Goal: Task Accomplishment & Management: Use online tool/utility

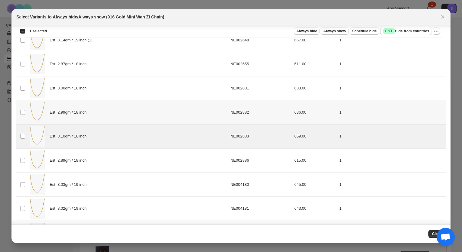
scroll to position [67, 0]
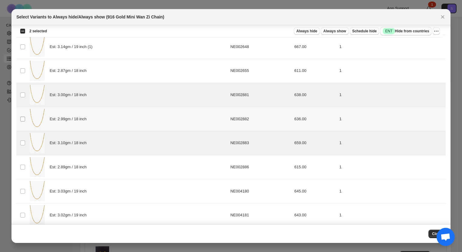
click at [24, 121] on span ":r4:" at bounding box center [22, 118] width 5 height 5
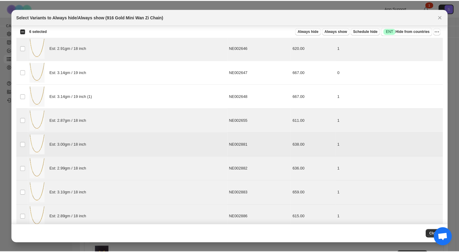
scroll to position [0, 0]
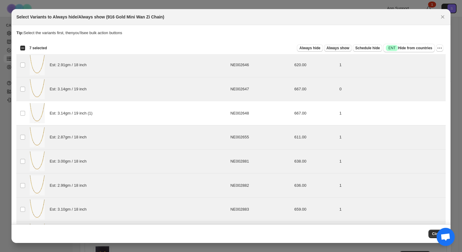
click at [331, 48] on span "Always show" at bounding box center [338, 48] width 23 height 5
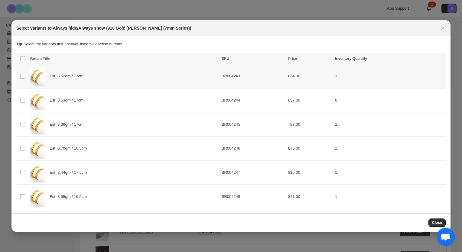
click at [26, 75] on td "Select product variant" at bounding box center [21, 76] width 11 height 24
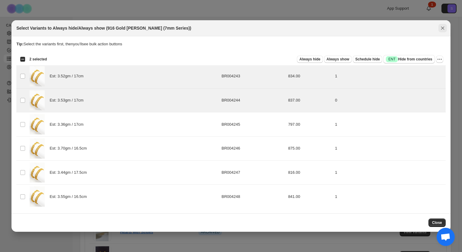
click at [444, 27] on icon "Close" at bounding box center [442, 28] width 3 height 3
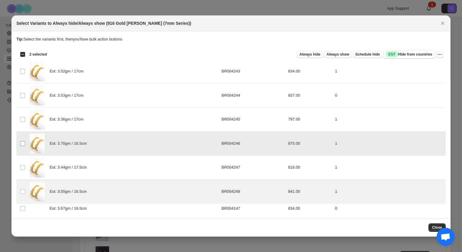
click at [21, 141] on span ":r4:" at bounding box center [22, 143] width 5 height 5
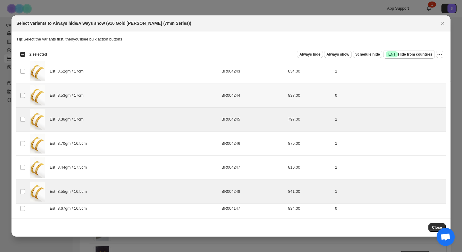
click at [23, 93] on td "Select product variant" at bounding box center [21, 95] width 11 height 24
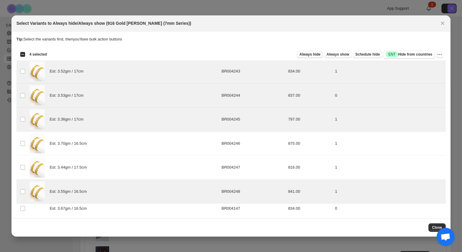
click at [320, 55] on span "Always hide" at bounding box center [309, 54] width 21 height 5
